Goal: Information Seeking & Learning: Learn about a topic

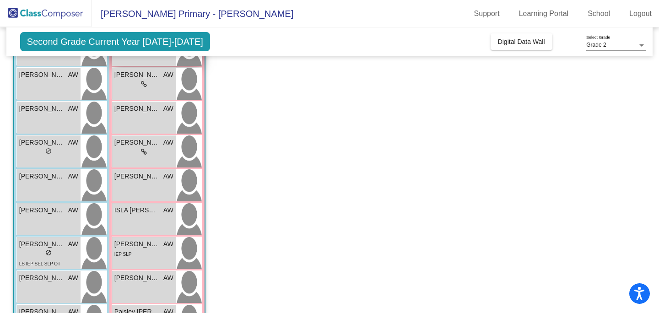
scroll to position [81, 0]
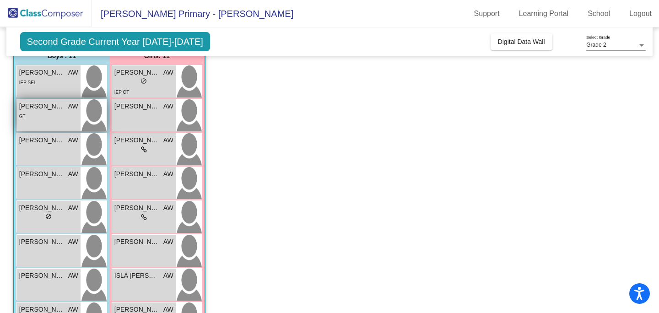
click at [36, 116] on div "GT" at bounding box center [48, 116] width 59 height 10
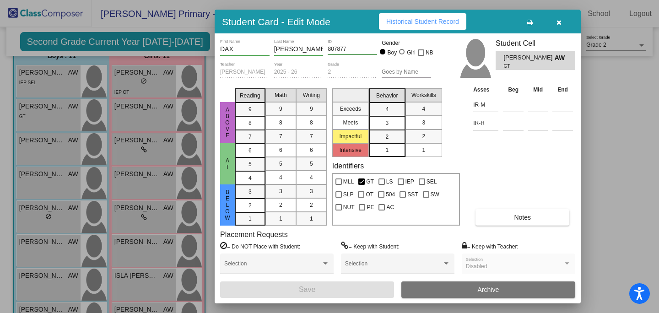
click at [419, 21] on span "Historical Student Record" at bounding box center [422, 21] width 73 height 7
click at [559, 26] on button "button" at bounding box center [558, 21] width 29 height 16
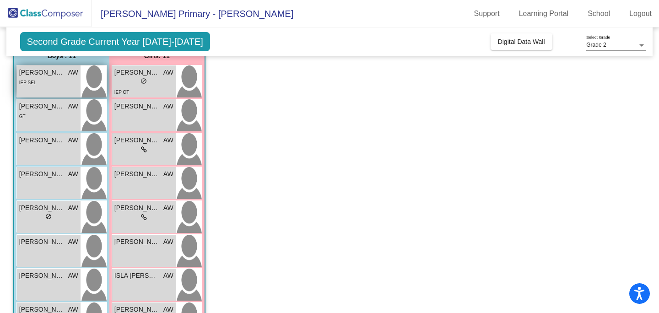
click at [38, 78] on div "IEP SEL" at bounding box center [48, 82] width 59 height 10
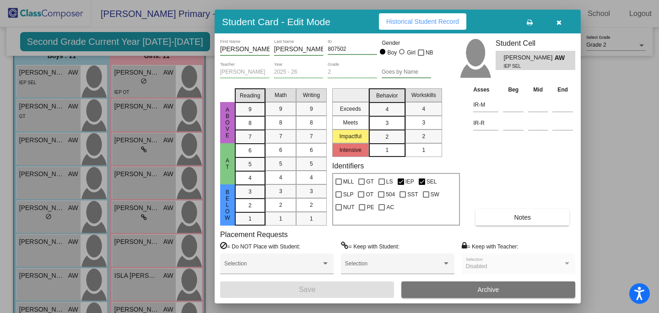
click at [401, 20] on span "Historical Student Record" at bounding box center [422, 21] width 73 height 7
click at [557, 23] on icon "button" at bounding box center [559, 22] width 5 height 6
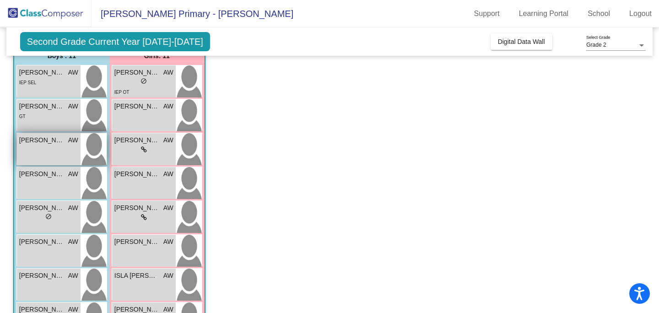
click at [31, 152] on div "[PERSON_NAME] AW lock do_not_disturb_alt" at bounding box center [49, 149] width 64 height 32
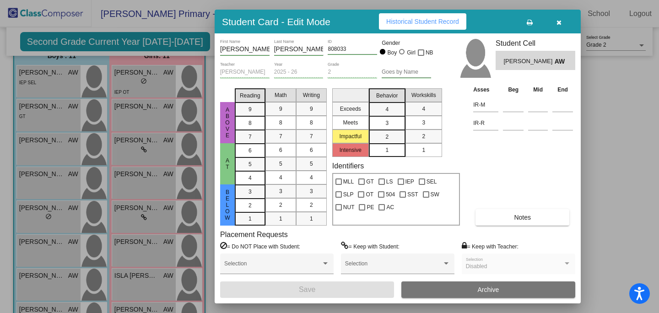
click at [409, 19] on span "Historical Student Record" at bounding box center [422, 21] width 73 height 7
